Goal: Ask a question

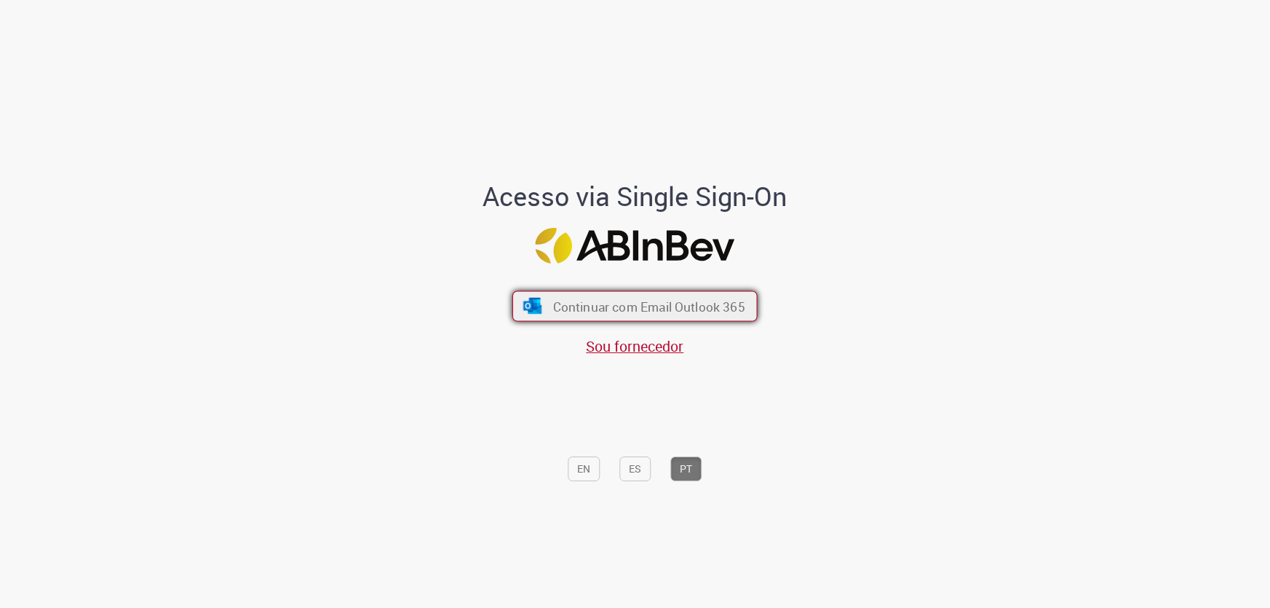
click at [561, 304] on span "Continuar com Email Outlook 365" at bounding box center [649, 306] width 192 height 17
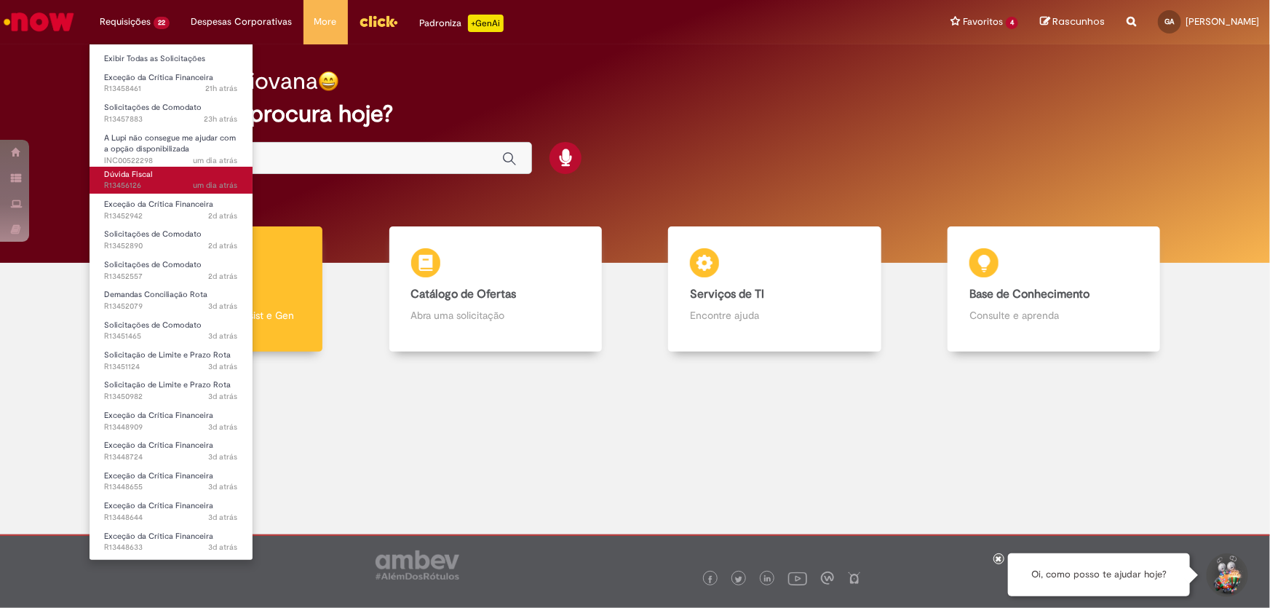
click at [181, 173] on link "Dúvida Fiscal um dia atrás um dia atrás R13456126" at bounding box center [171, 180] width 163 height 27
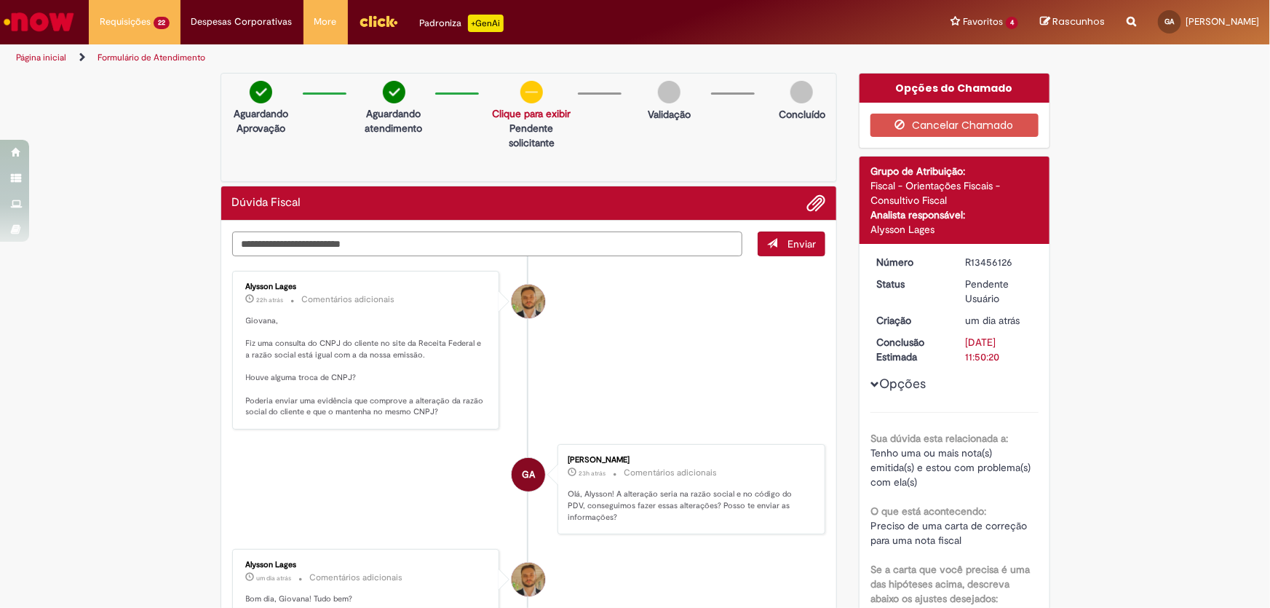
click at [408, 243] on textarea "Digite sua mensagem aqui..." at bounding box center [487, 243] width 511 height 25
type textarea "*"
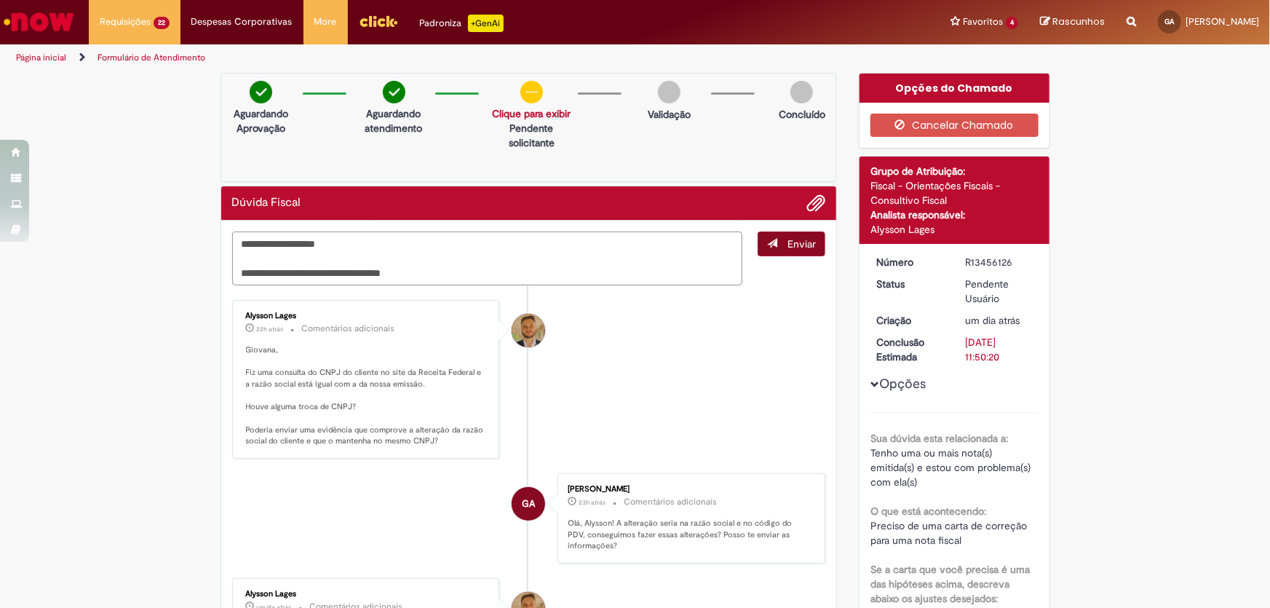
type textarea "**********"
click at [788, 242] on span "Enviar" at bounding box center [802, 243] width 28 height 13
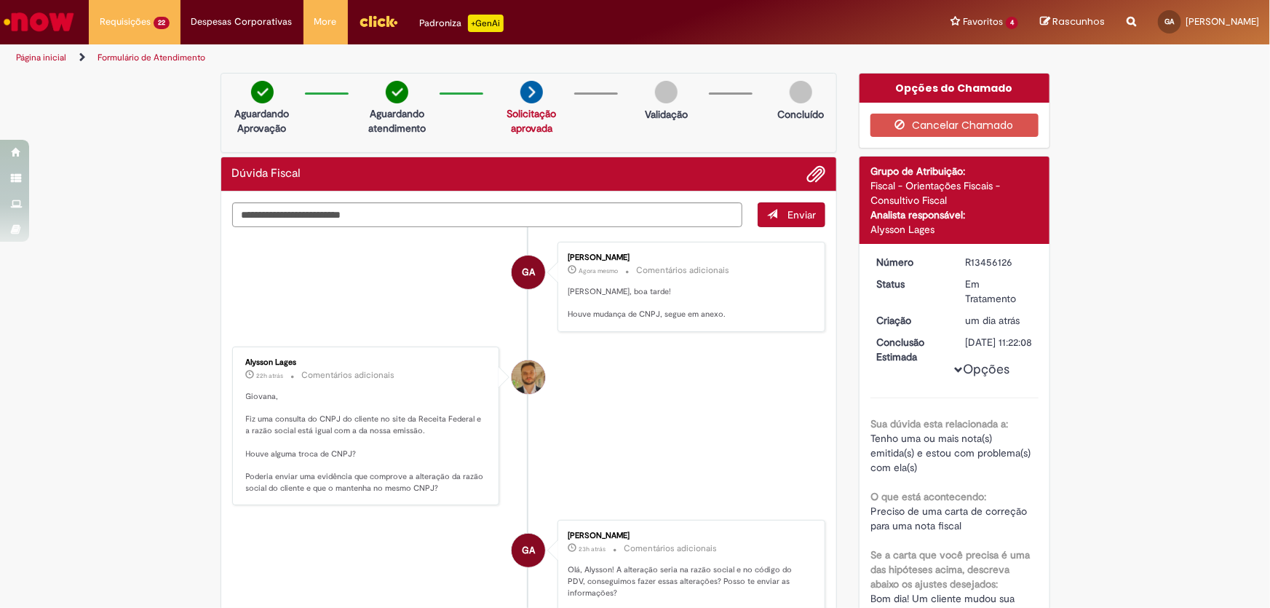
click at [813, 202] on button "Enviar" at bounding box center [792, 214] width 68 height 25
click at [808, 178] on span "Adicionar anexos" at bounding box center [815, 174] width 17 height 17
click at [777, 219] on button "Enviar" at bounding box center [792, 214] width 68 height 25
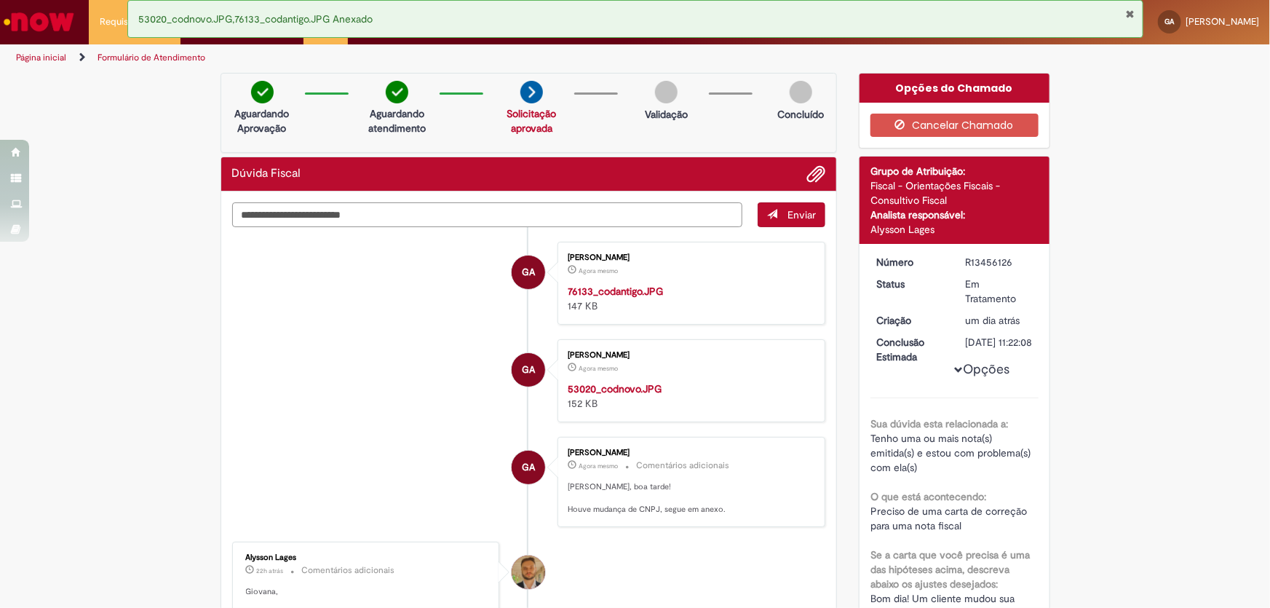
click at [328, 218] on textarea "Digite sua mensagem aqui..." at bounding box center [487, 214] width 511 height 25
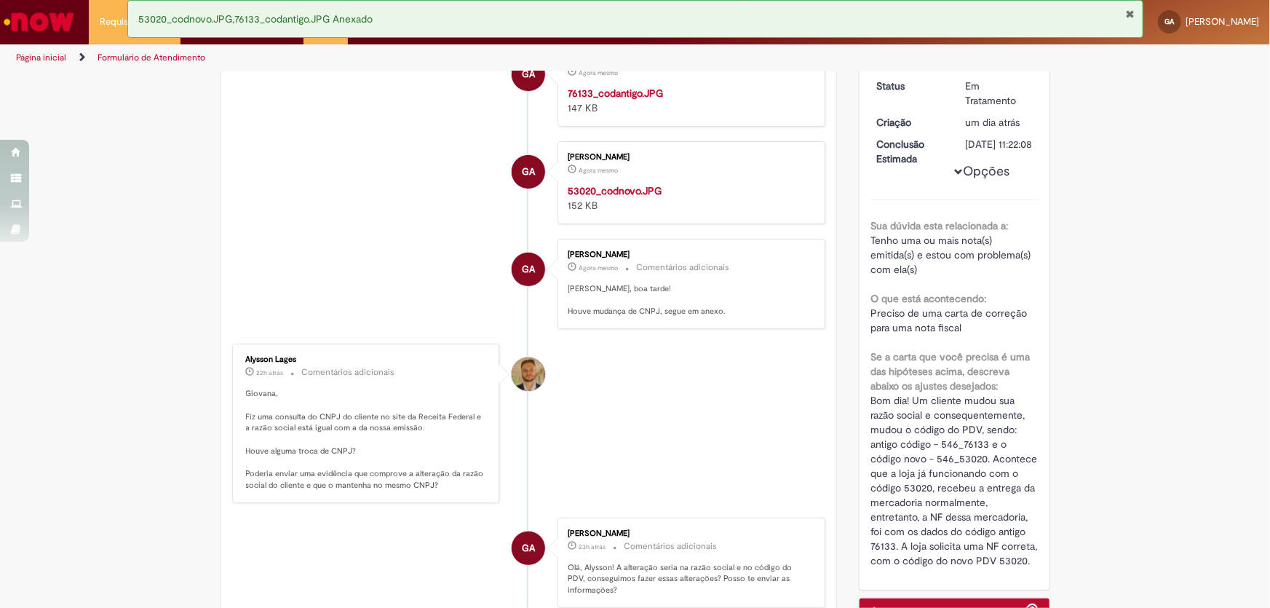
scroll to position [463, 0]
